Goal: Transaction & Acquisition: Book appointment/travel/reservation

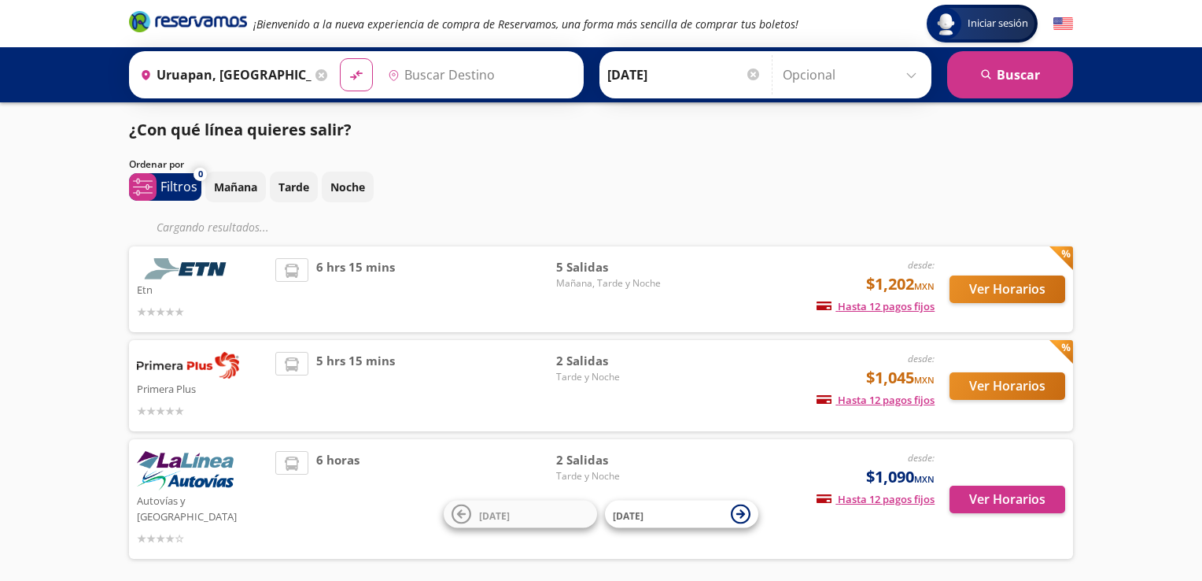
type input "[GEOGRAPHIC_DATA], [GEOGRAPHIC_DATA]"
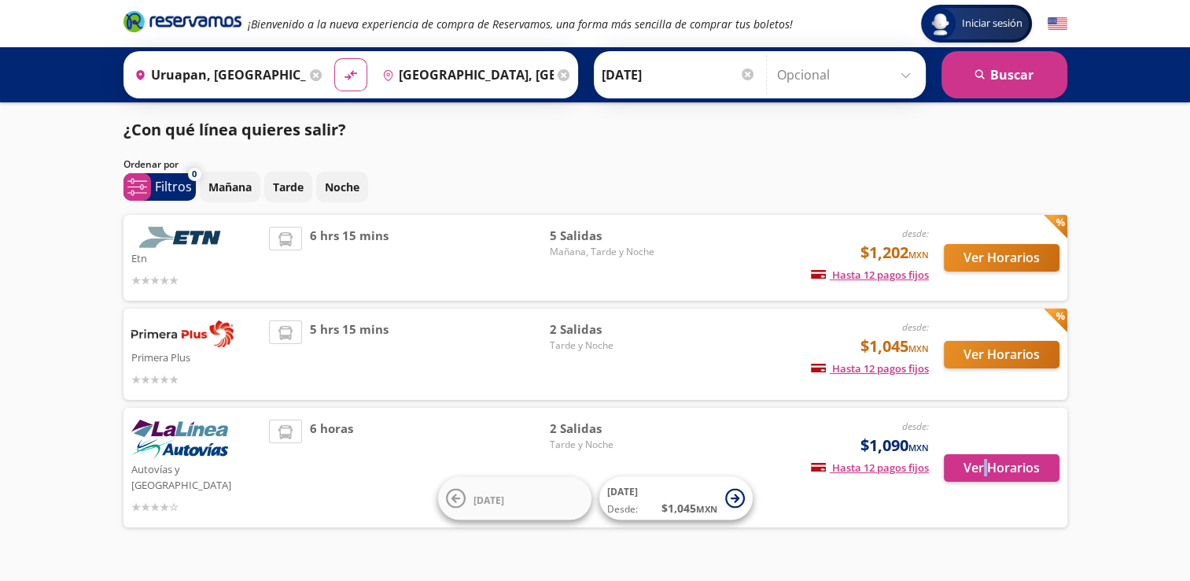
drag, startPoint x: 980, startPoint y: 458, endPoint x: 985, endPoint y: 526, distance: 68.6
click at [985, 526] on div "Iniciar sesión Iniciar sesión ¡Bienvenido a la nueva experiencia de compra de R…" at bounding box center [595, 307] width 1190 height 614
click at [993, 355] on button "Ver Horarios" at bounding box center [1002, 355] width 116 height 28
click at [972, 459] on button "Ver Horarios" at bounding box center [1002, 468] width 116 height 28
click at [983, 260] on button "Ver Horarios" at bounding box center [1002, 258] width 116 height 28
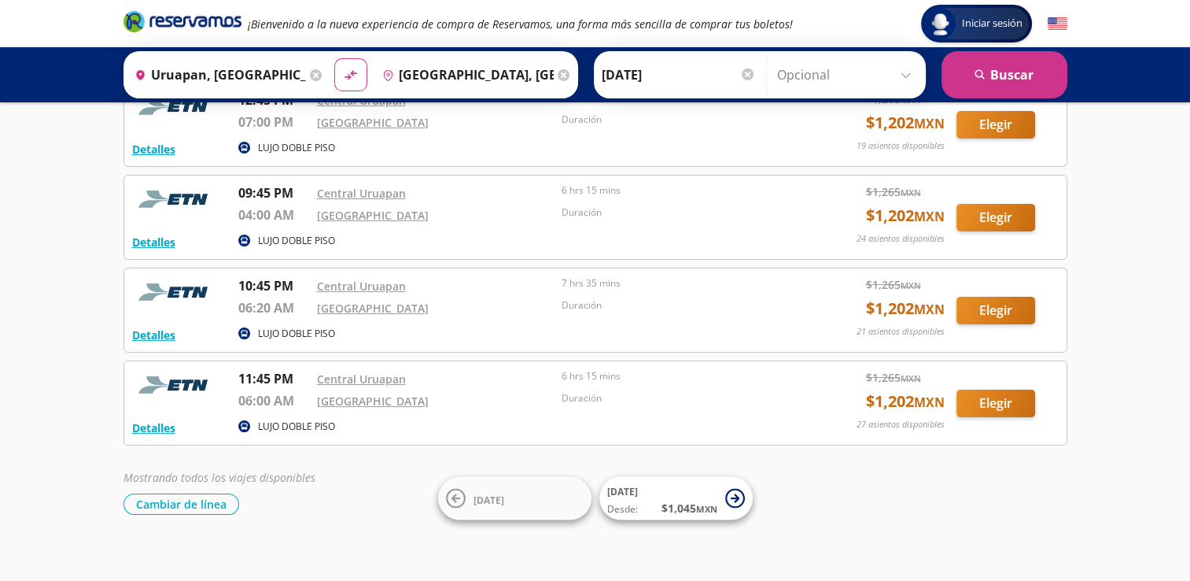
scroll to position [201, 0]
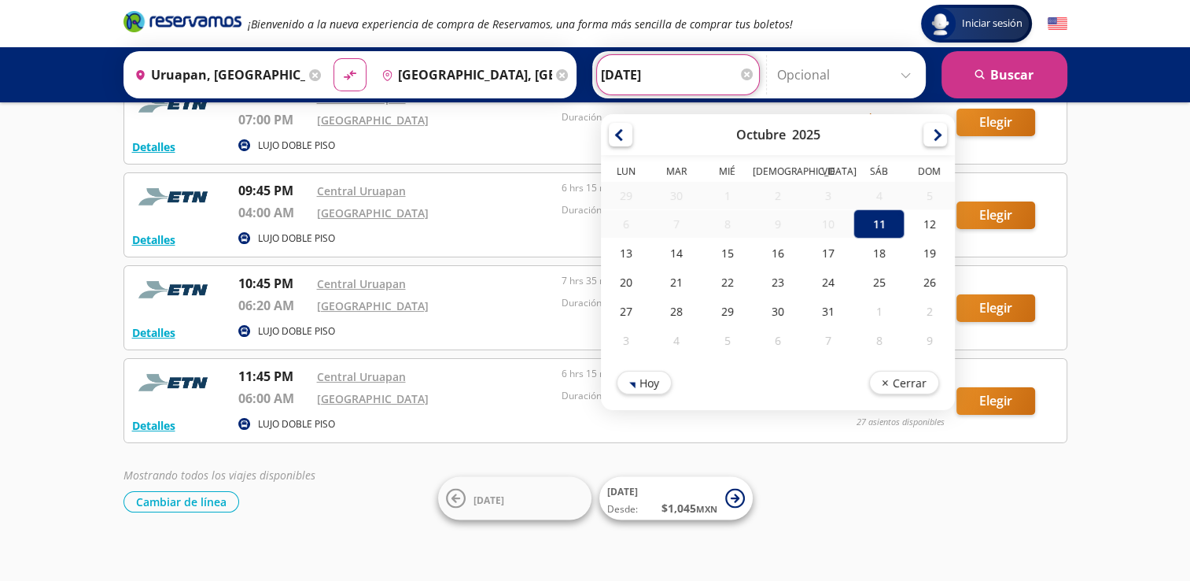
click at [666, 60] on input "[DATE]" at bounding box center [678, 74] width 154 height 39
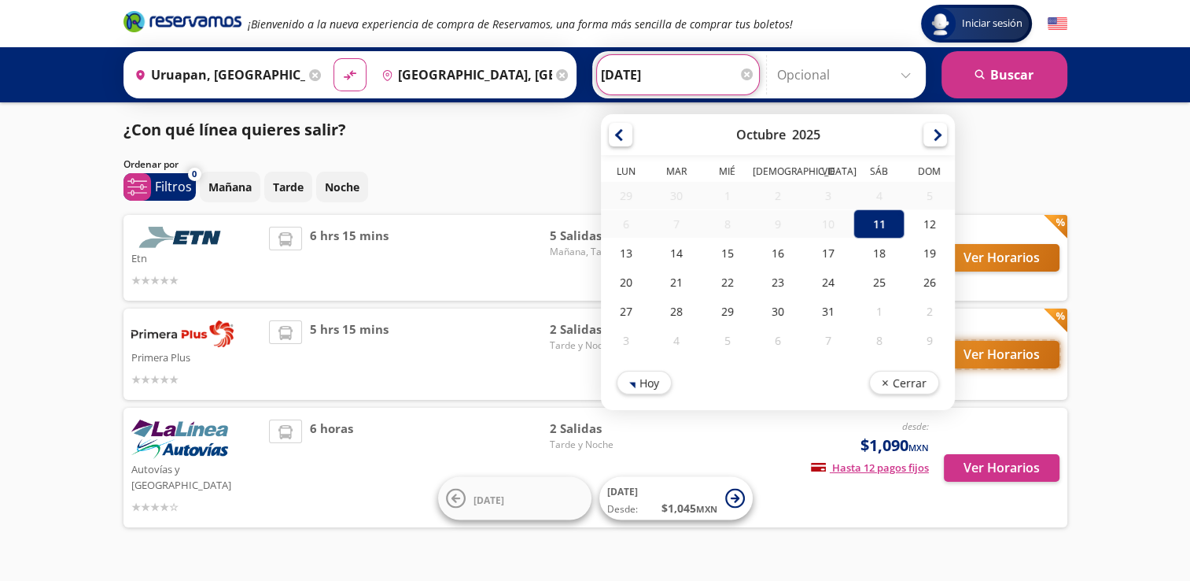
click at [1004, 349] on button "Ver Horarios" at bounding box center [1002, 355] width 116 height 28
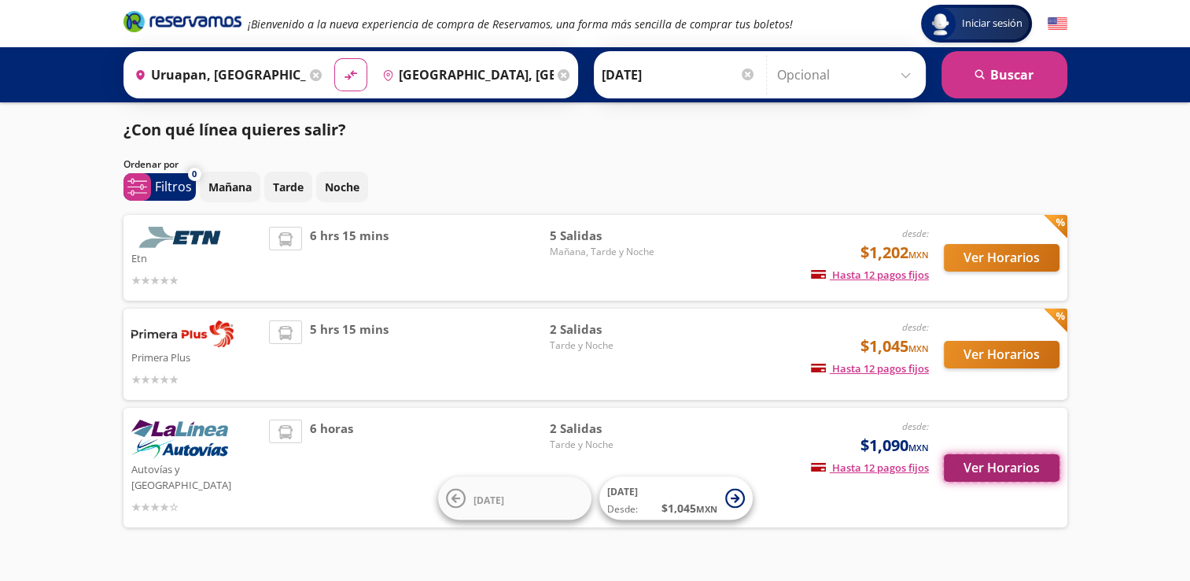
click at [1026, 461] on button "Ver Horarios" at bounding box center [1002, 468] width 116 height 28
